Goal: Information Seeking & Learning: Learn about a topic

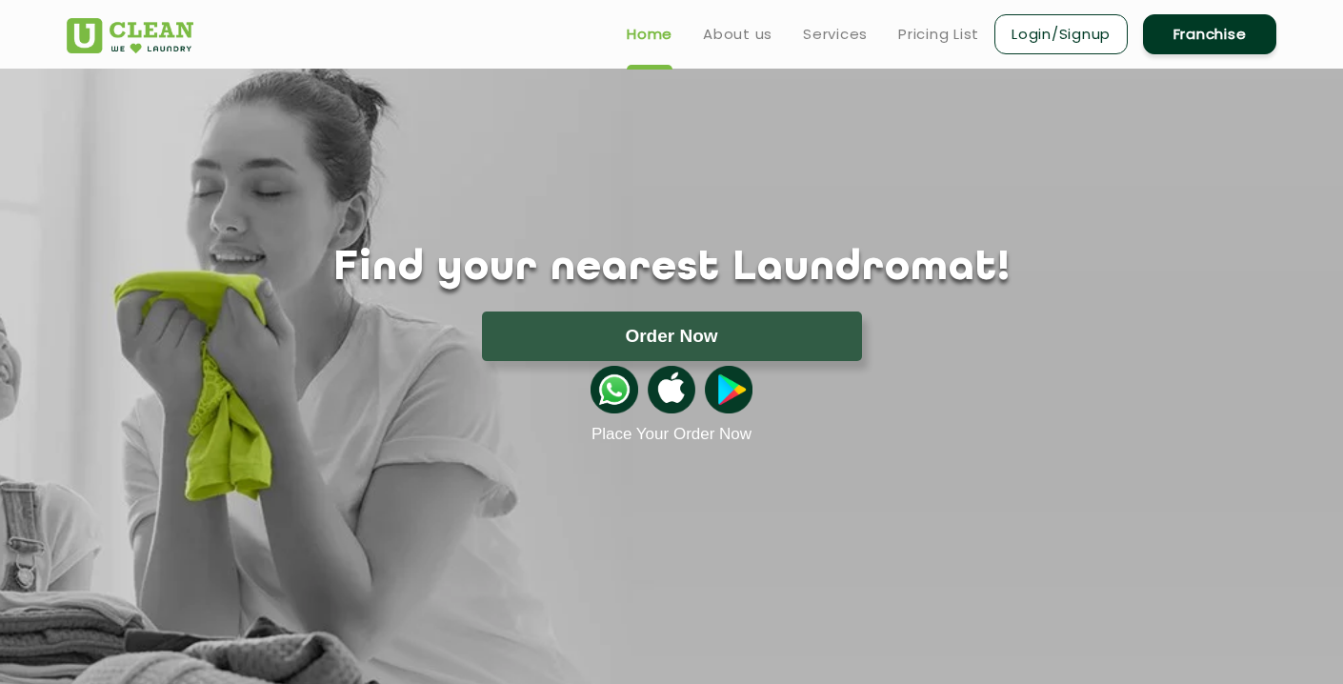
click at [1064, 42] on link "Login/Signup" at bounding box center [1060, 34] width 133 height 40
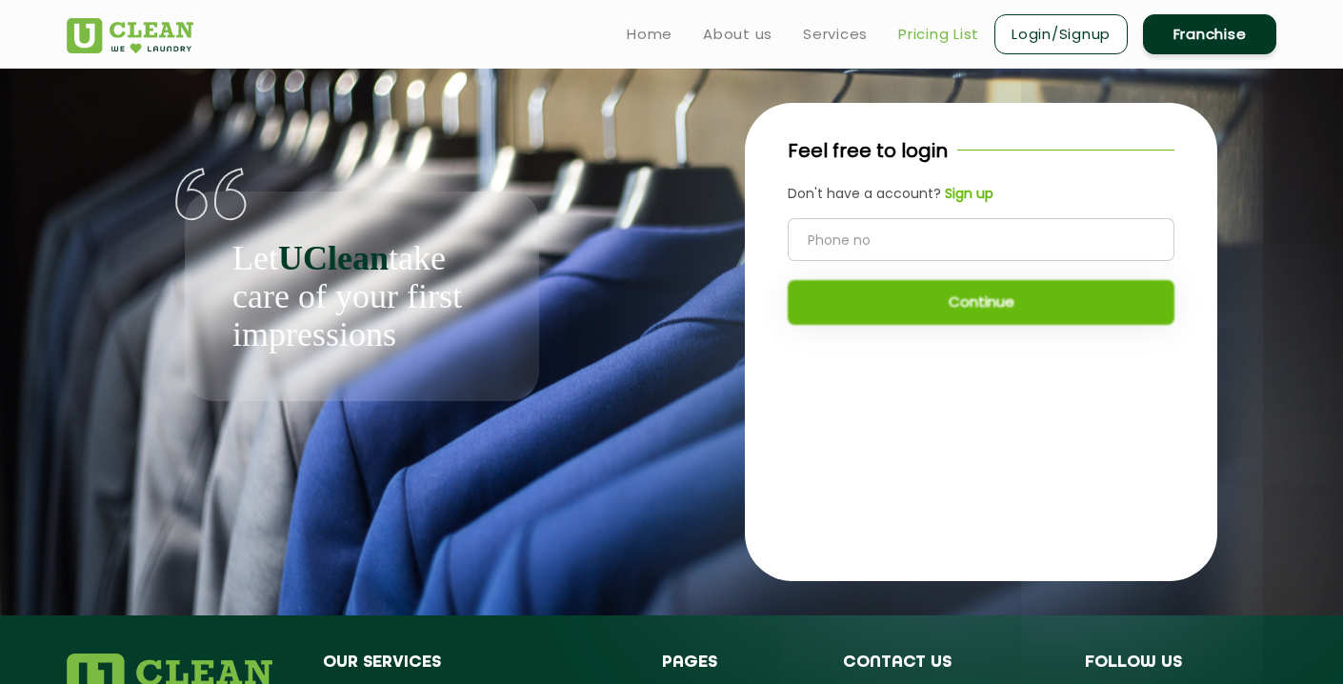
click at [927, 35] on link "Pricing List" at bounding box center [938, 34] width 81 height 23
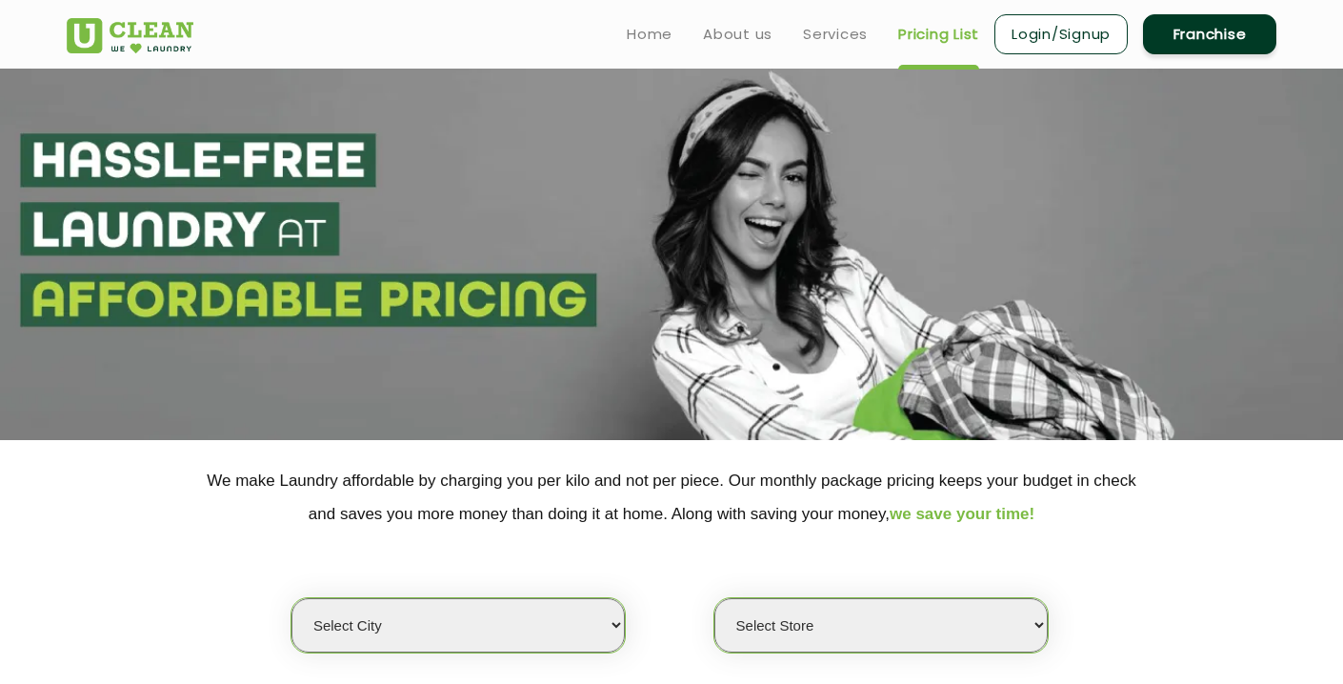
click at [927, 35] on link "Pricing List" at bounding box center [938, 34] width 81 height 23
click at [570, 643] on select "Select city [GEOGRAPHIC_DATA] [GEOGRAPHIC_DATA] [GEOGRAPHIC_DATA] [GEOGRAPHIC_D…" at bounding box center [457, 625] width 333 height 54
select select "8"
click at [291, 598] on select "Select city [GEOGRAPHIC_DATA] [GEOGRAPHIC_DATA] [GEOGRAPHIC_DATA] [GEOGRAPHIC_D…" at bounding box center [457, 625] width 333 height 54
click at [855, 636] on select "Select Store [GEOGRAPHIC_DATA] [GEOGRAPHIC_DATA] [GEOGRAPHIC_DATA] [GEOGRAPHIC_…" at bounding box center [880, 625] width 333 height 54
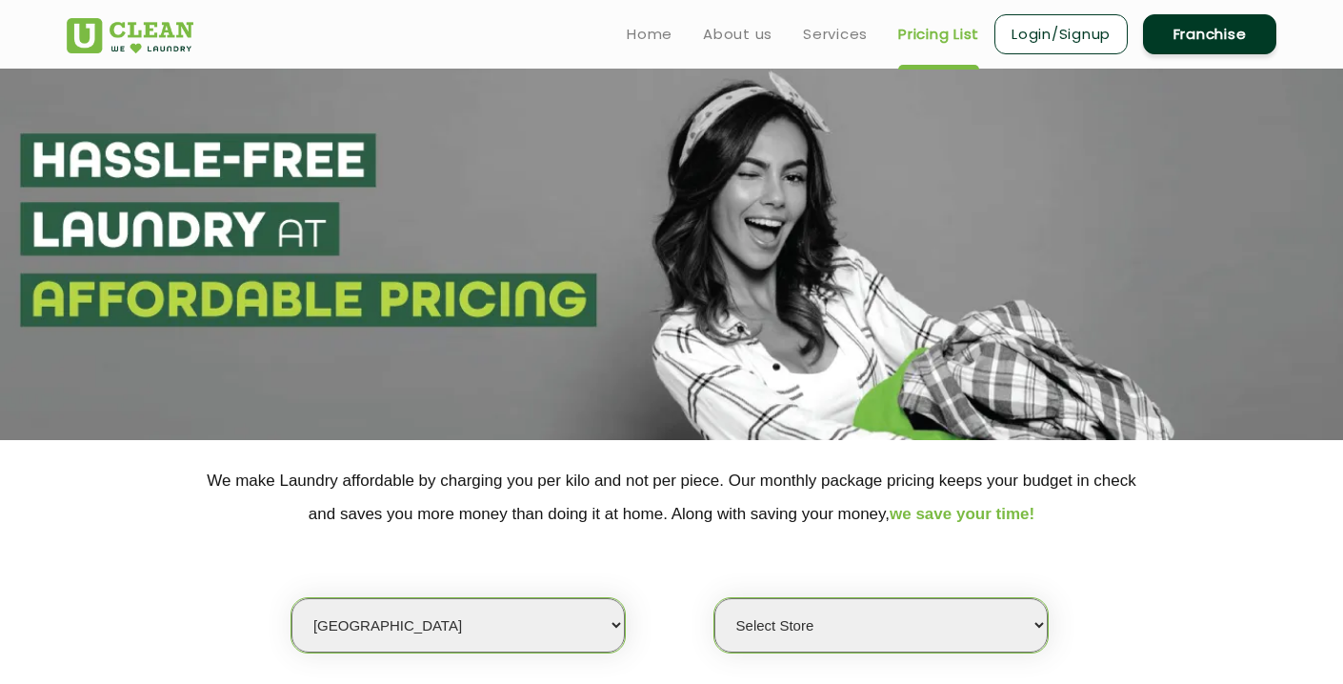
select select "340"
click at [714, 598] on select "Select Store [GEOGRAPHIC_DATA] [GEOGRAPHIC_DATA] [GEOGRAPHIC_DATA] [GEOGRAPHIC_…" at bounding box center [880, 625] width 333 height 54
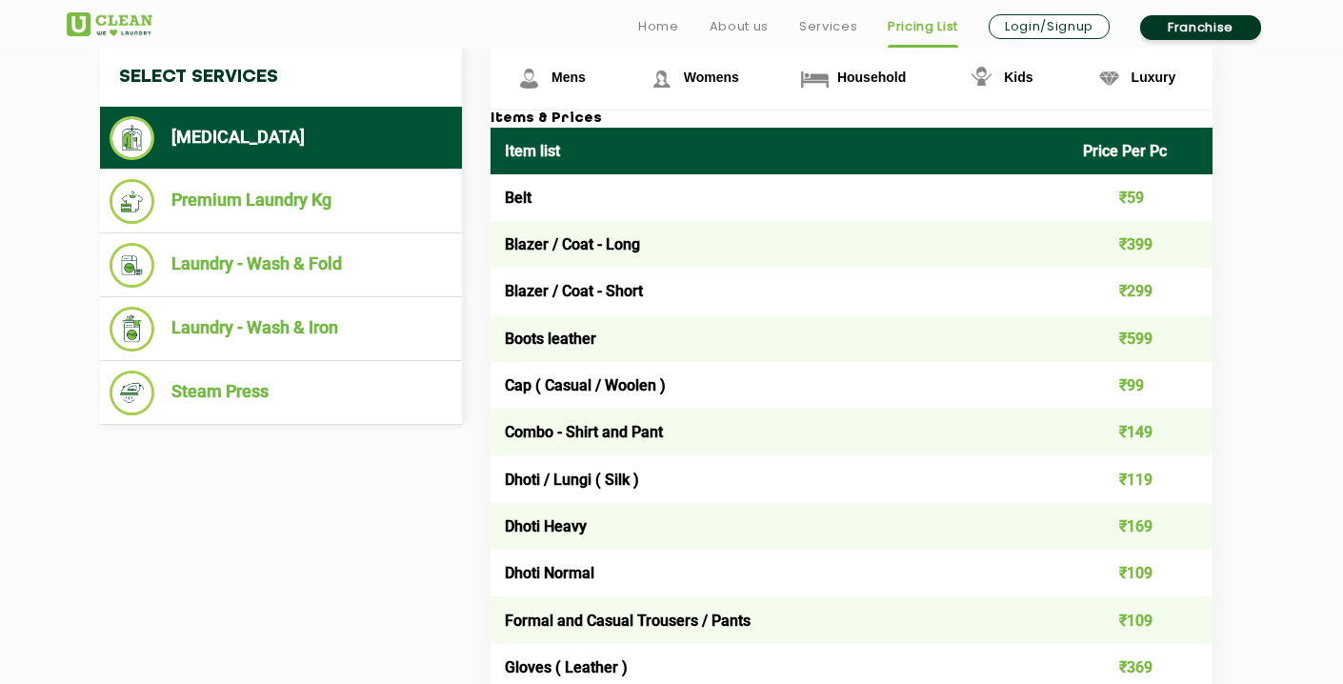
scroll to position [756, 0]
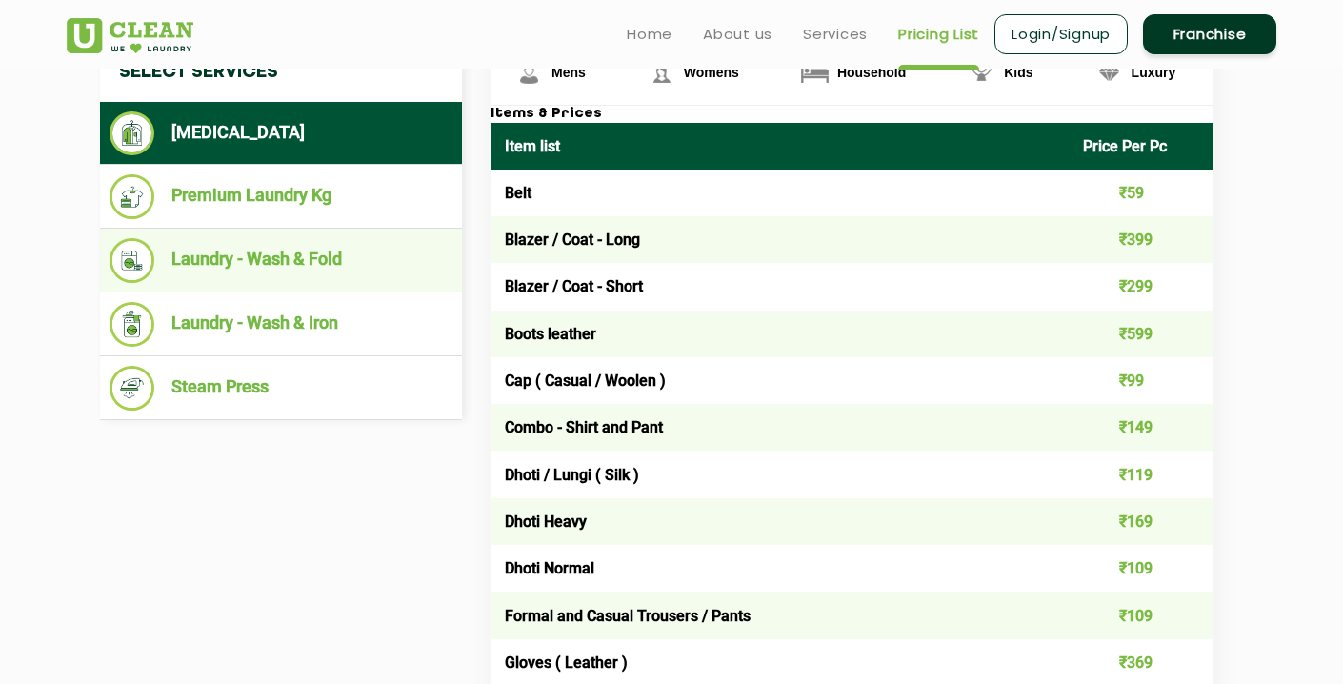
click at [219, 261] on li "Laundry - Wash & Fold" at bounding box center [281, 260] width 343 height 45
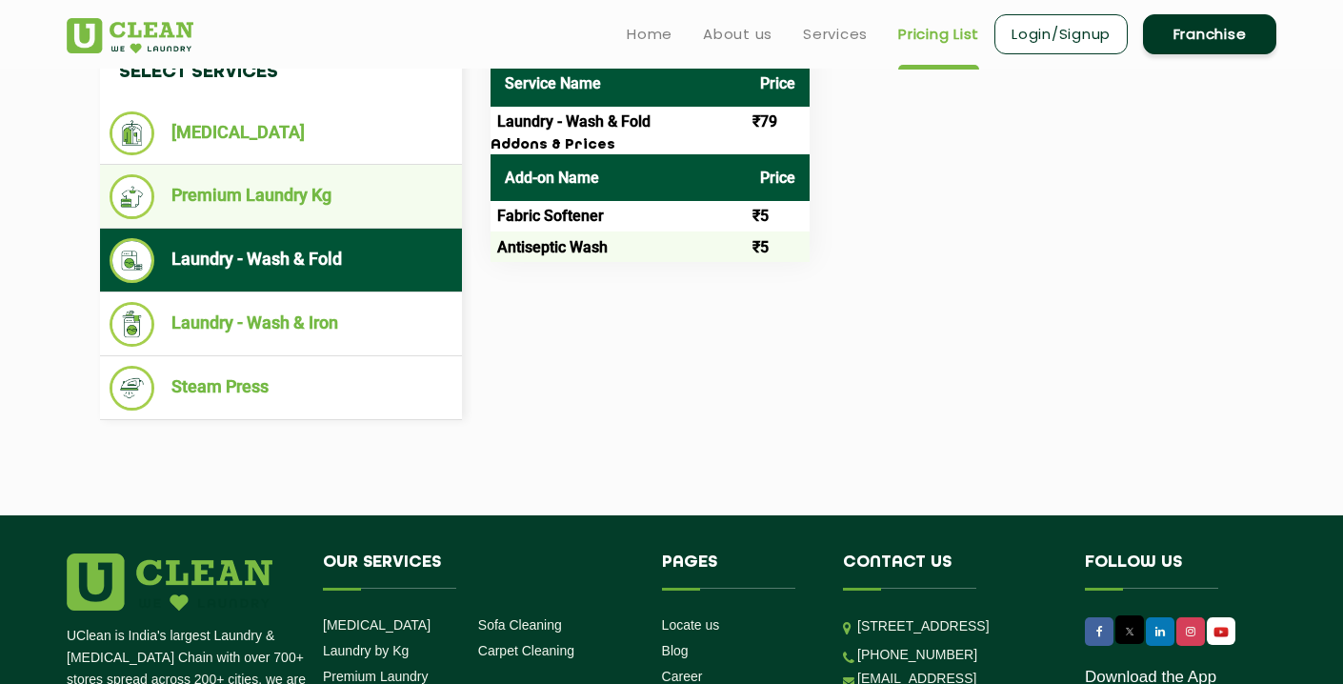
click at [235, 198] on li "Premium Laundry Kg" at bounding box center [281, 196] width 343 height 45
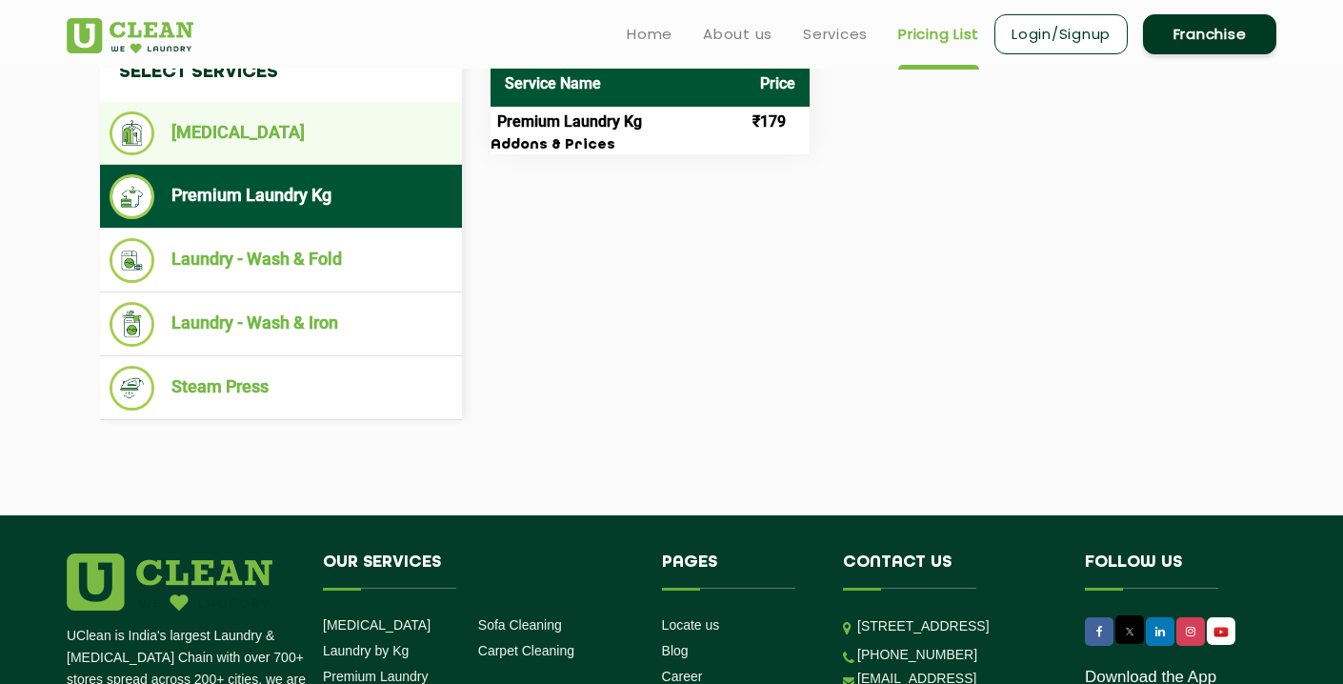
click at [231, 142] on li "[MEDICAL_DATA]" at bounding box center [281, 133] width 343 height 44
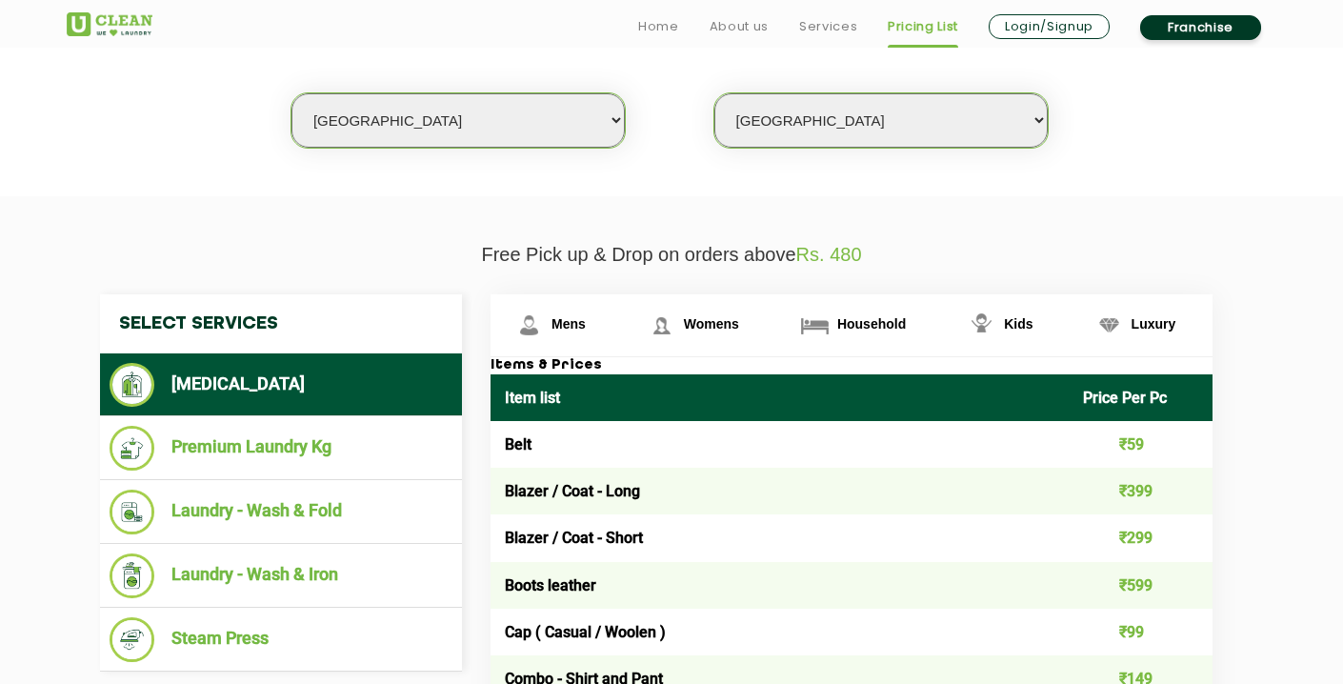
scroll to position [668, 0]
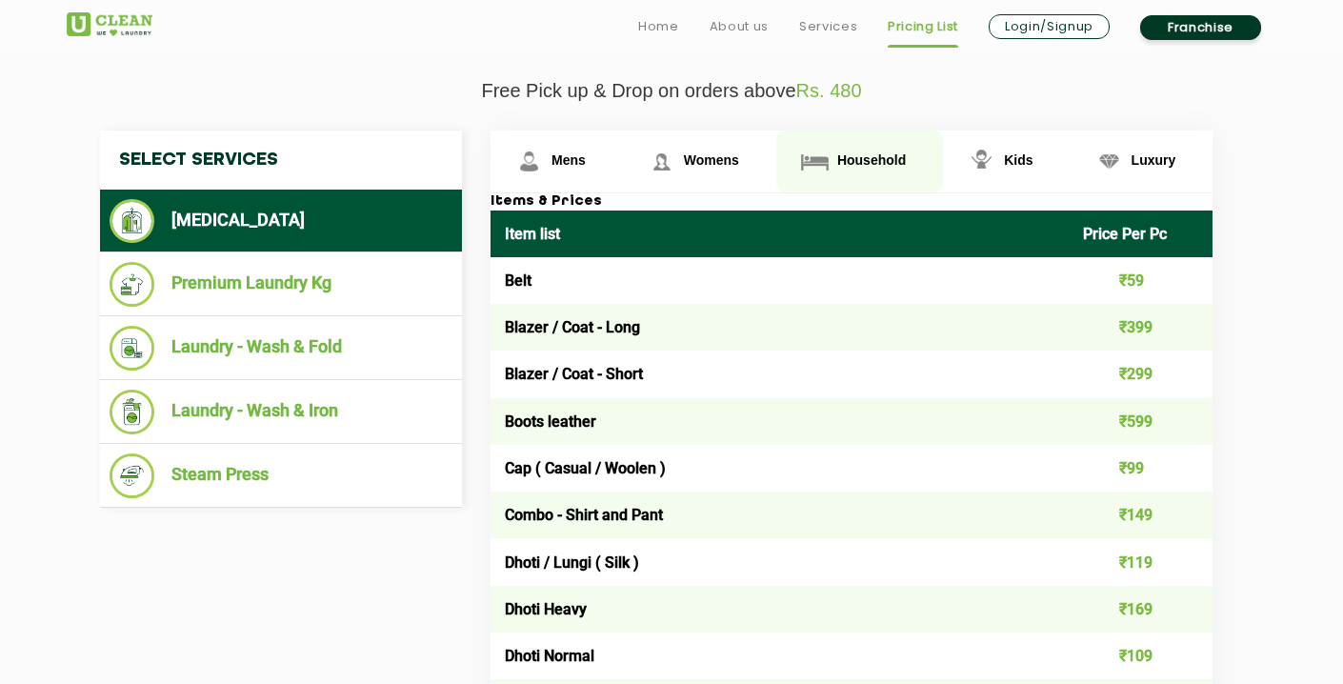
click at [849, 167] on span "Household" at bounding box center [871, 159] width 69 height 15
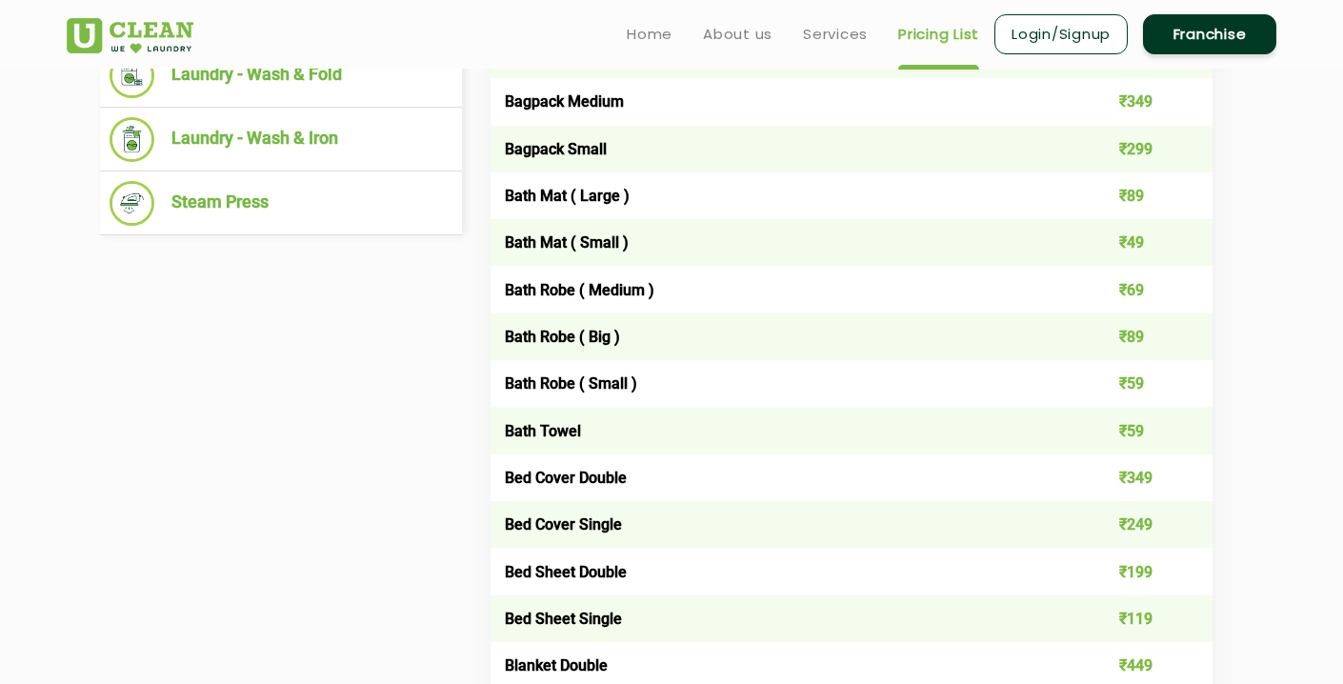
scroll to position [930, 0]
